Goal: Task Accomplishment & Management: Complete application form

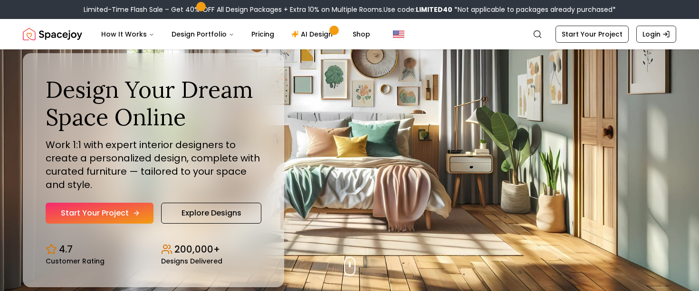
click at [121, 210] on link "Start Your Project" at bounding box center [100, 213] width 108 height 21
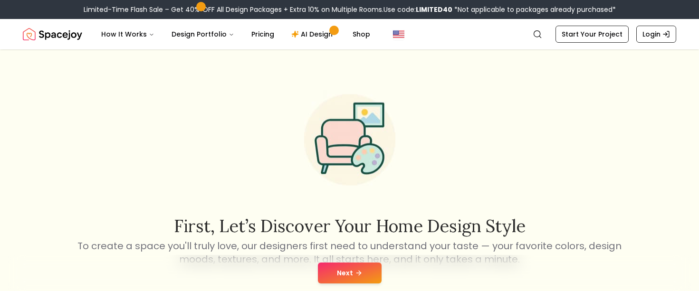
click at [372, 266] on button "Next" at bounding box center [350, 273] width 64 height 21
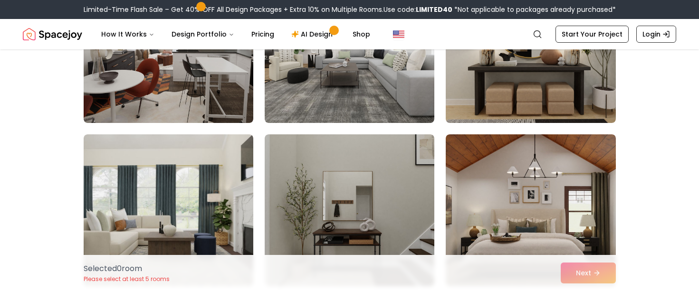
scroll to position [79, 0]
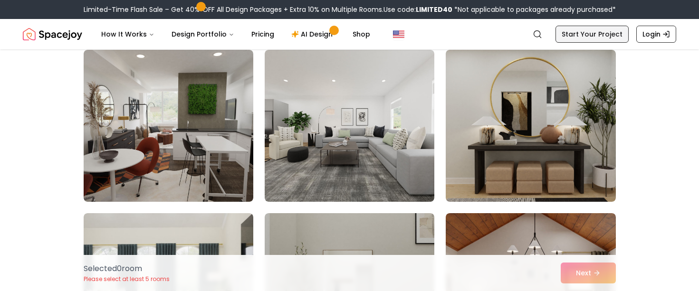
click at [583, 34] on link "Start Your Project" at bounding box center [591, 34] width 73 height 17
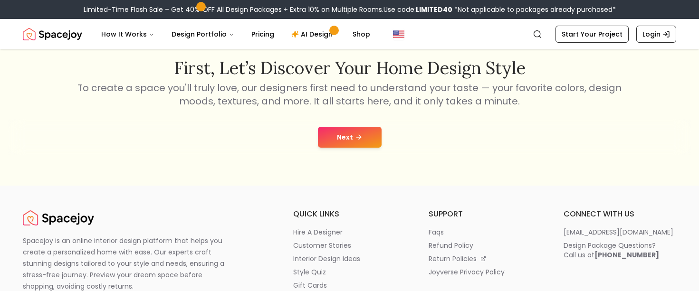
scroll to position [317, 0]
